Goal: Task Accomplishment & Management: Use online tool/utility

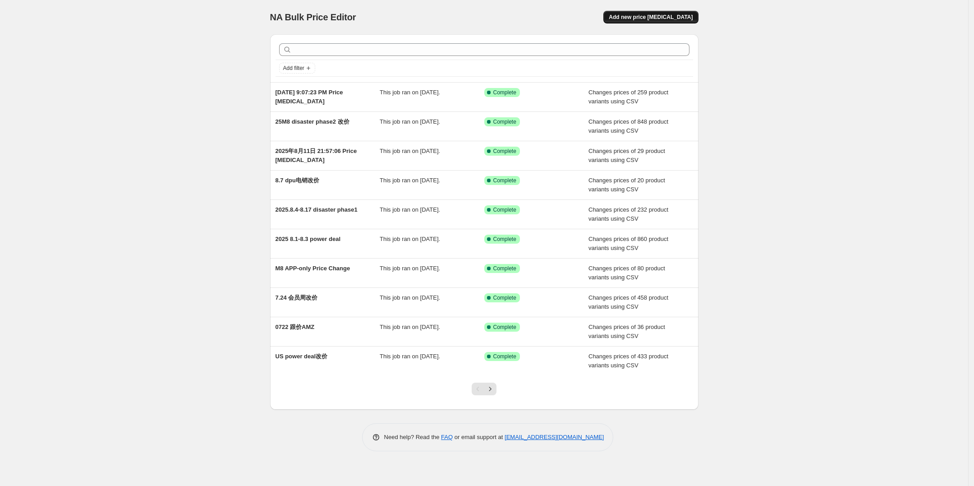
click at [662, 15] on span "Add new price [MEDICAL_DATA]" at bounding box center [651, 17] width 84 height 7
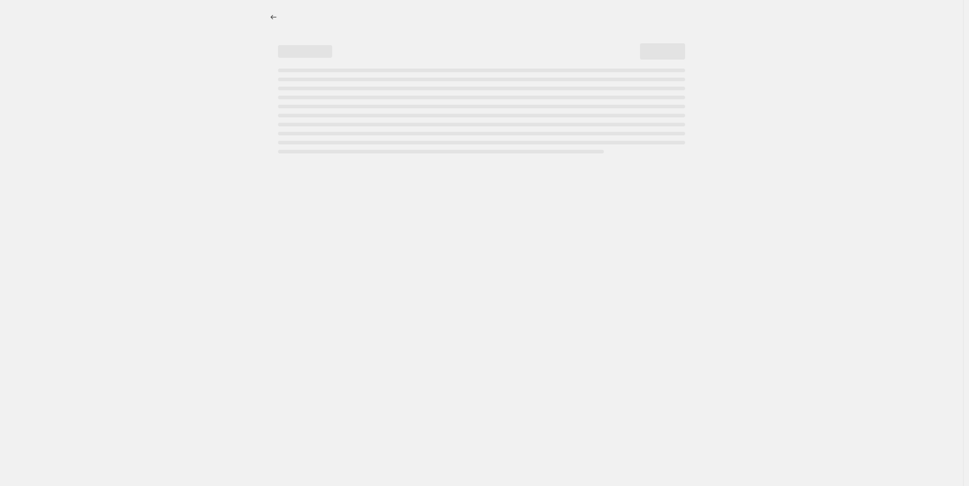
select select "percentage"
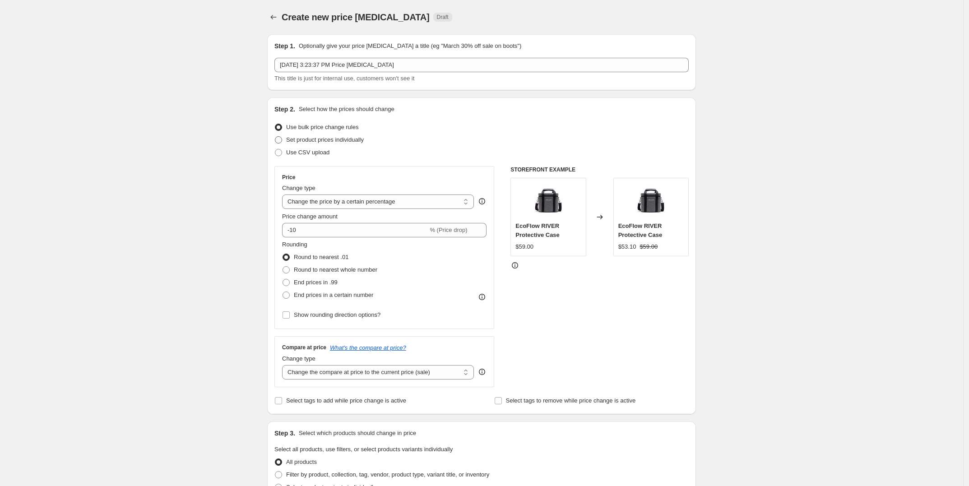
click at [332, 141] on span "Set product prices individually" at bounding box center [325, 139] width 78 height 7
click at [275, 137] on input "Set product prices individually" at bounding box center [275, 136] width 0 height 0
radio input "true"
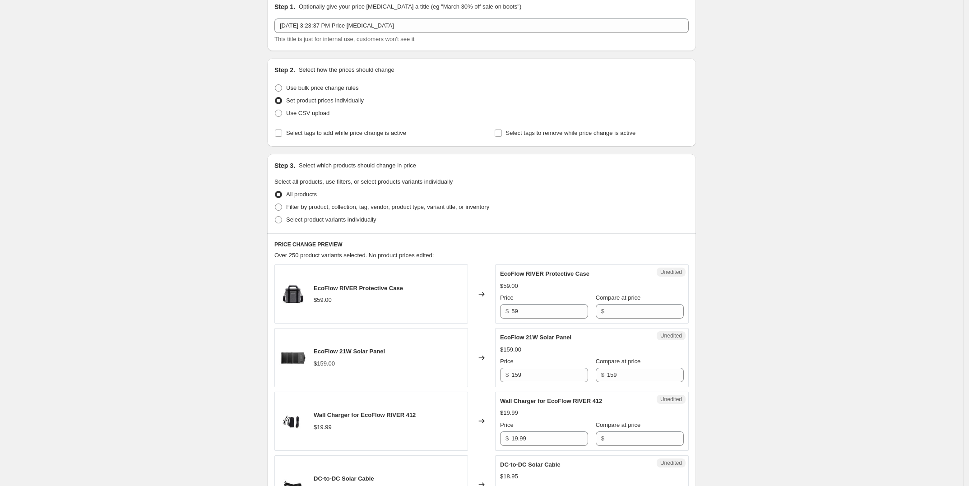
scroll to position [56, 0]
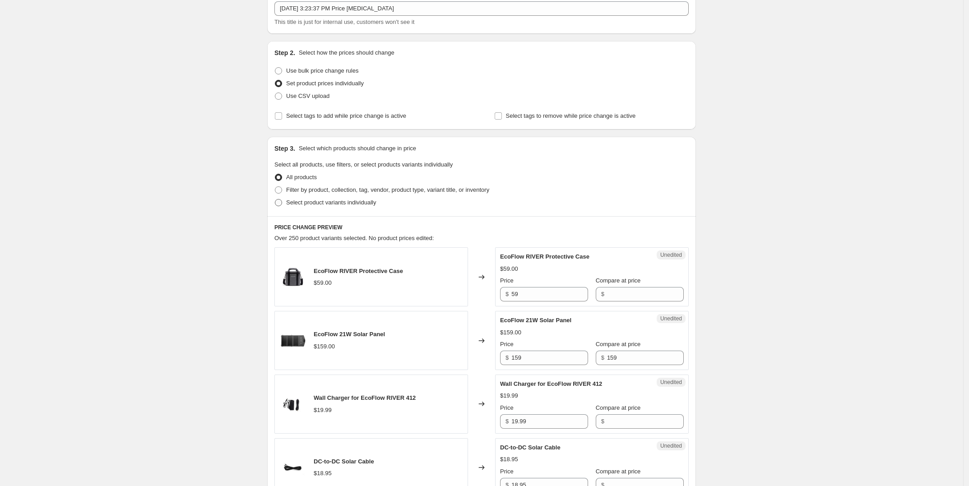
click at [328, 203] on span "Select product variants individually" at bounding box center [331, 202] width 90 height 7
click at [275, 199] on input "Select product variants individually" at bounding box center [275, 199] width 0 height 0
radio input "true"
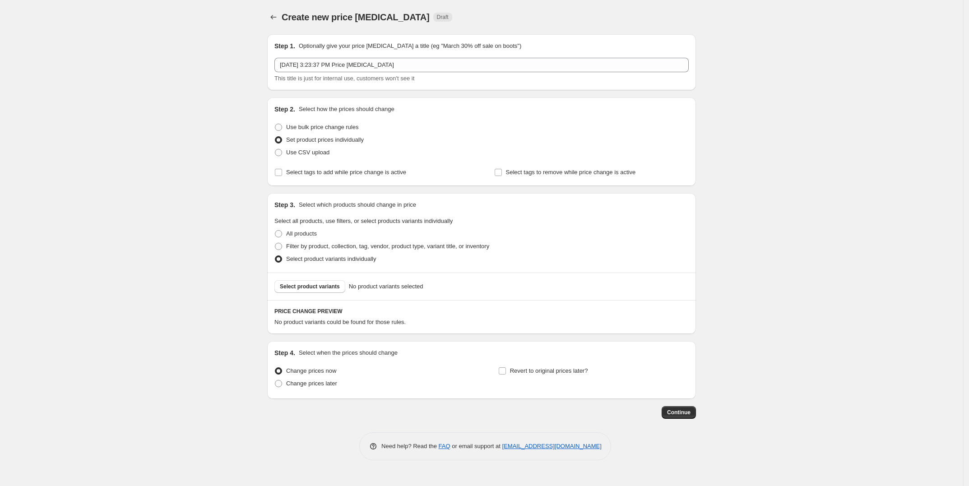
scroll to position [0, 0]
click at [327, 287] on span "Select product variants" at bounding box center [313, 286] width 60 height 7
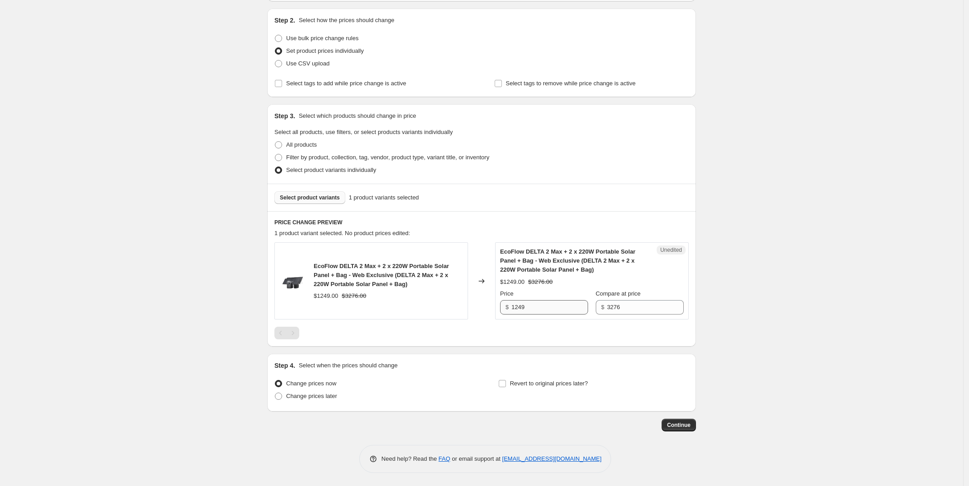
scroll to position [89, 0]
click at [625, 309] on input "3276" at bounding box center [645, 307] width 77 height 14
drag, startPoint x: 528, startPoint y: 305, endPoint x: 478, endPoint y: 304, distance: 50.1
click at [478, 304] on div "EcoFlow DELTA 2 Max + 2 x 220W Portable Solar Panel + Bag - Web Exclusive (DELT…" at bounding box center [481, 280] width 414 height 77
type input "1399"
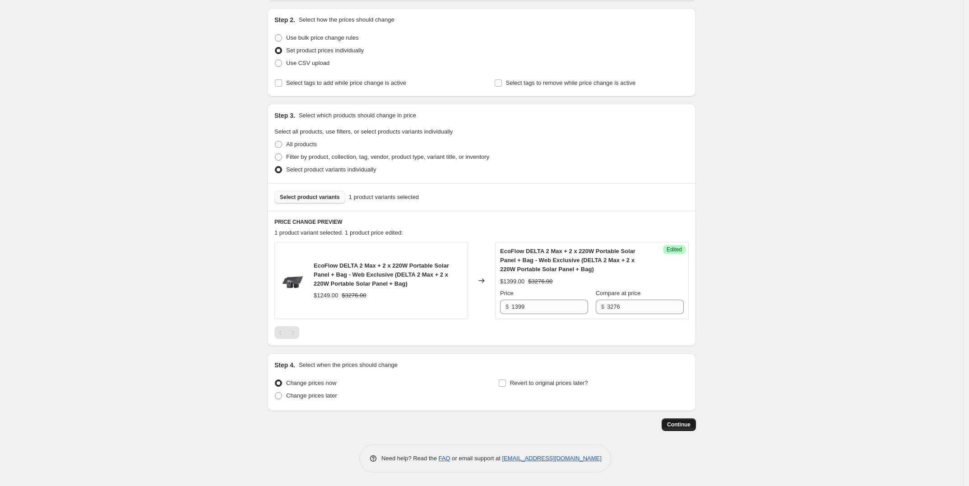
click at [690, 425] on span "Continue" at bounding box center [678, 424] width 23 height 7
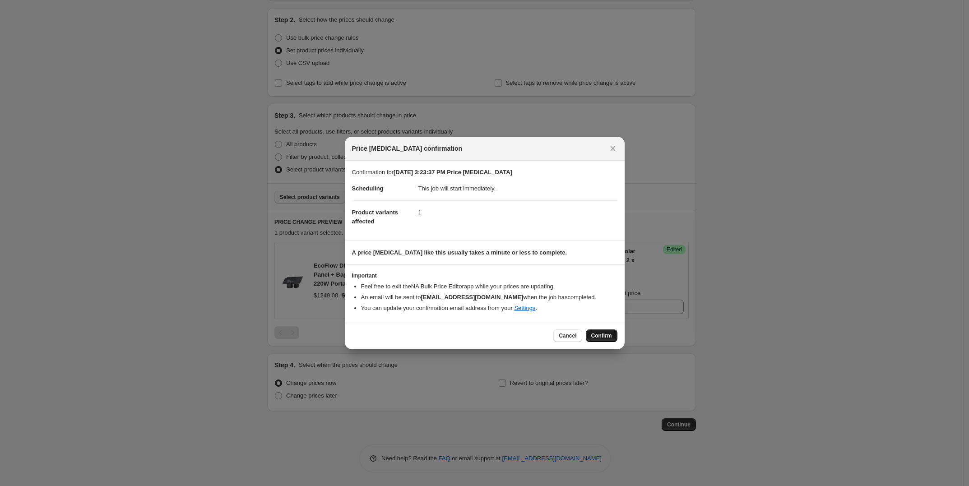
click at [603, 337] on span "Confirm" at bounding box center [601, 335] width 21 height 7
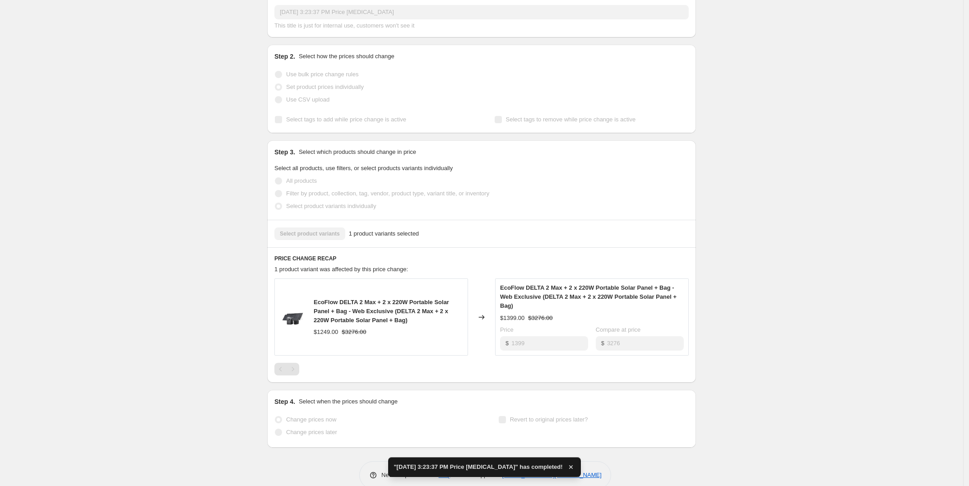
scroll to position [156, 0]
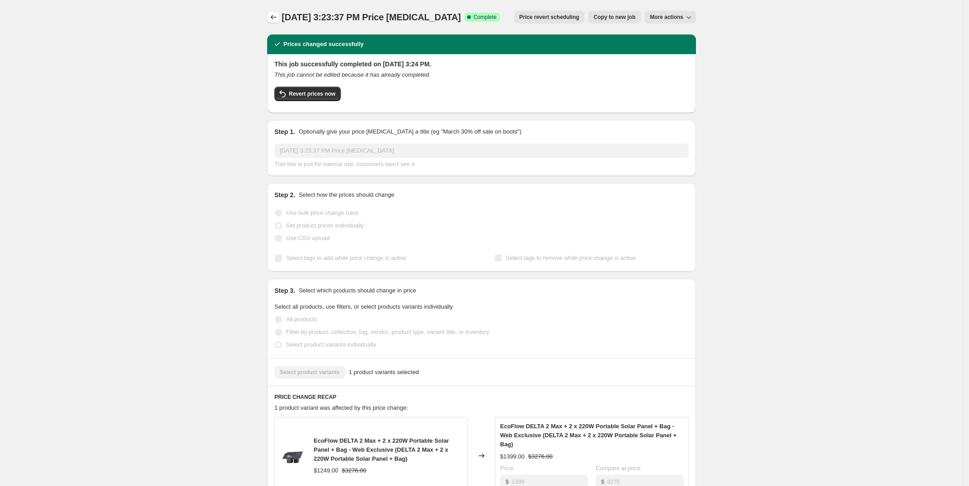
click at [272, 14] on icon "Price change jobs" at bounding box center [273, 17] width 9 height 9
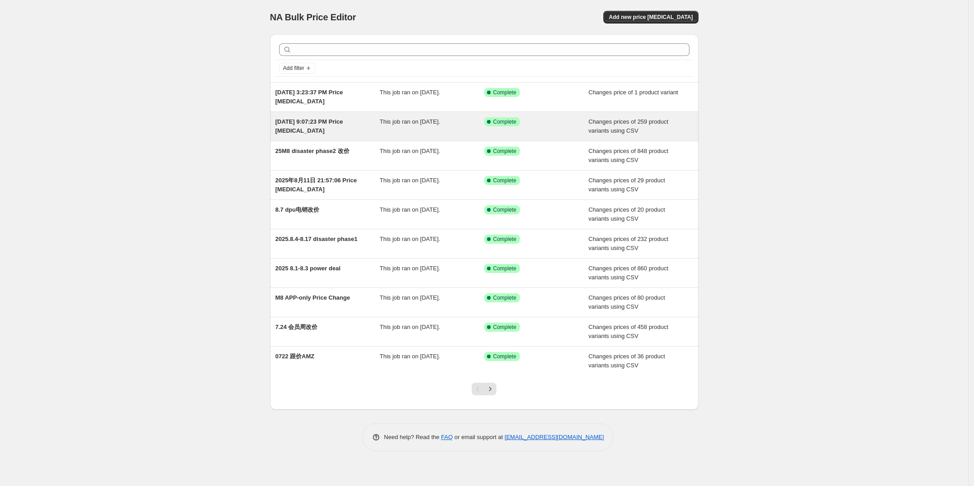
click at [316, 122] on span "[DATE] 9:07:23 PM Price [MEDICAL_DATA]" at bounding box center [310, 126] width 68 height 16
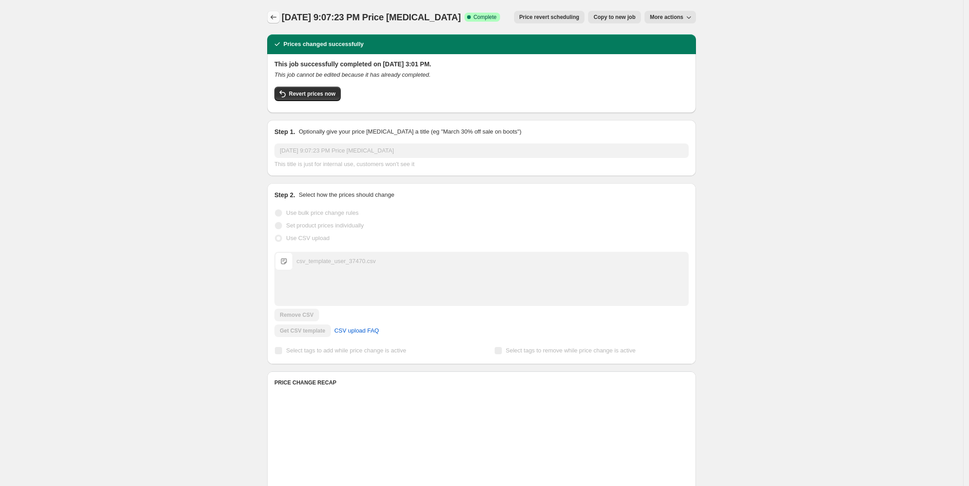
click at [271, 17] on icon "Price change jobs" at bounding box center [273, 17] width 9 height 9
